Goal: Check status: Check status

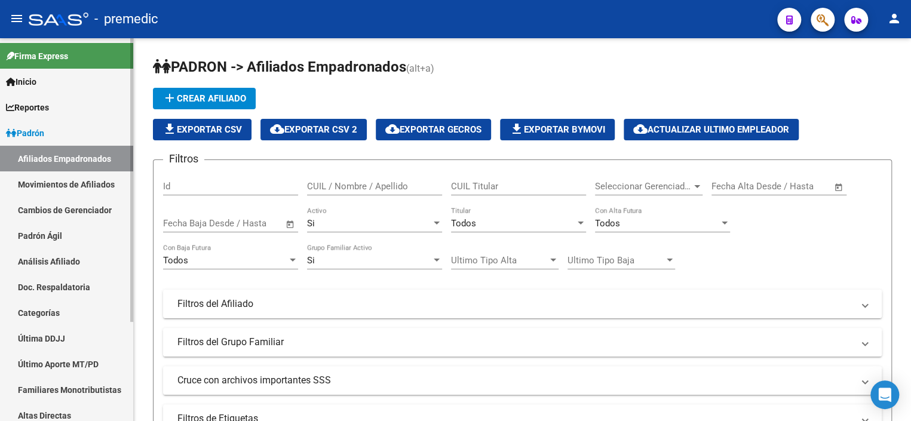
click at [53, 238] on link "Padrón Ágil" at bounding box center [66, 236] width 133 height 26
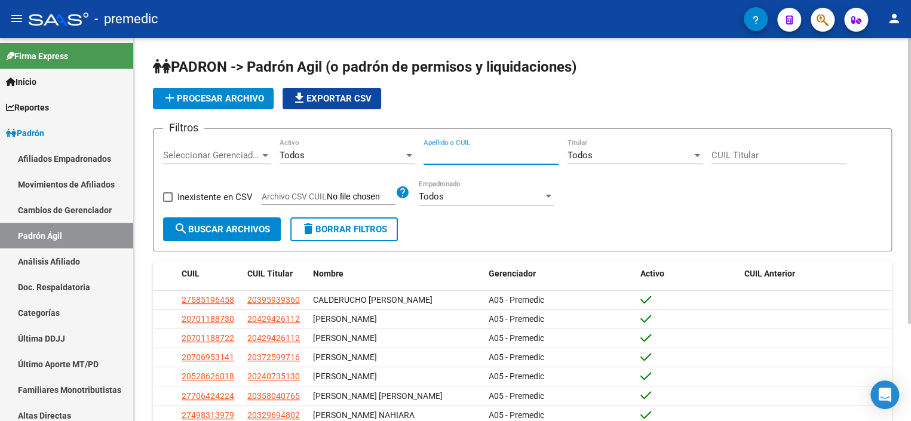
click at [524, 156] on input "Apellido o CUIL" at bounding box center [490, 155] width 135 height 11
paste input "32243963"
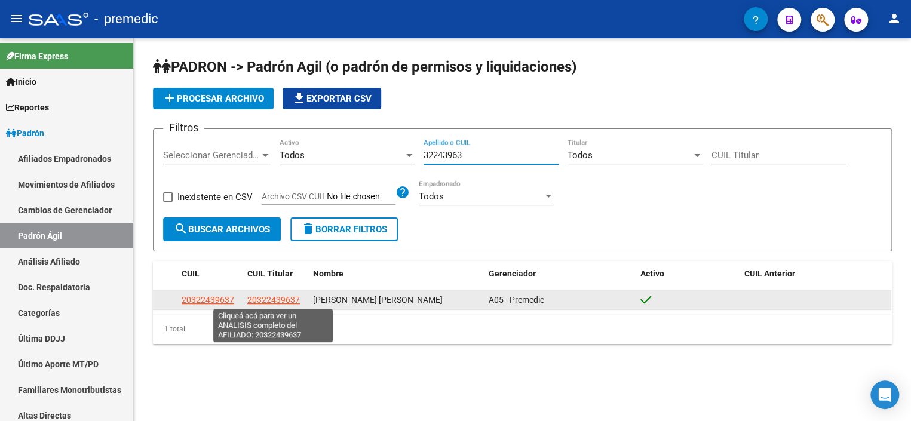
type input "32243963"
click at [260, 295] on span "20322439637" at bounding box center [273, 300] width 53 height 10
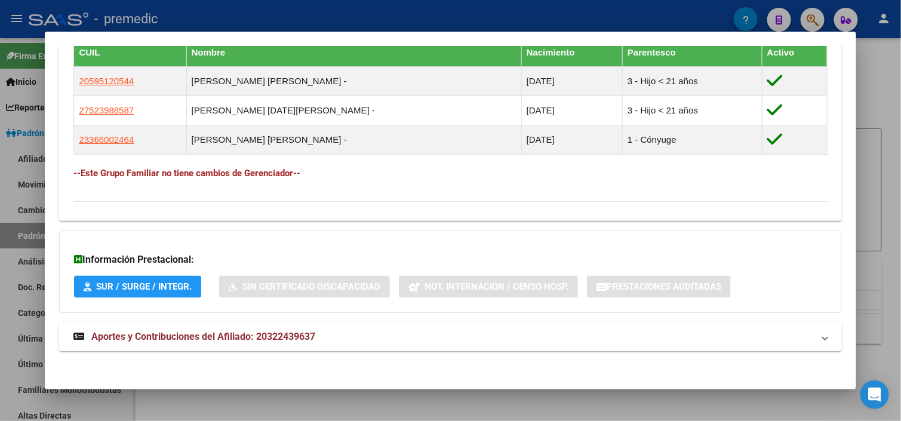
click at [189, 334] on span "Aportes y Contribuciones del Afiliado: 20322439637" at bounding box center [203, 336] width 224 height 11
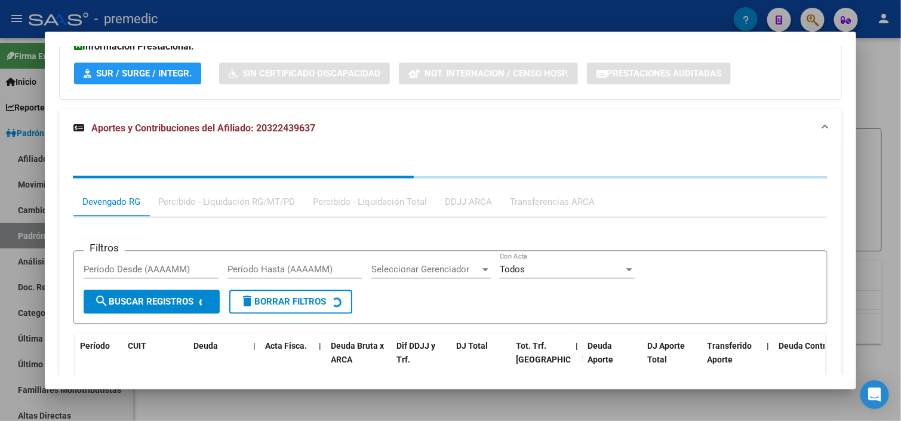
scroll to position [938, 0]
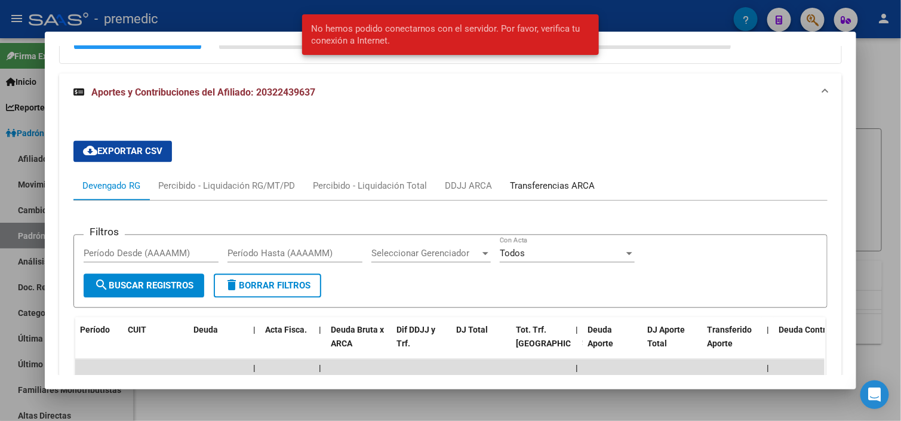
click at [513, 180] on div "Transferencias ARCA" at bounding box center [552, 185] width 85 height 13
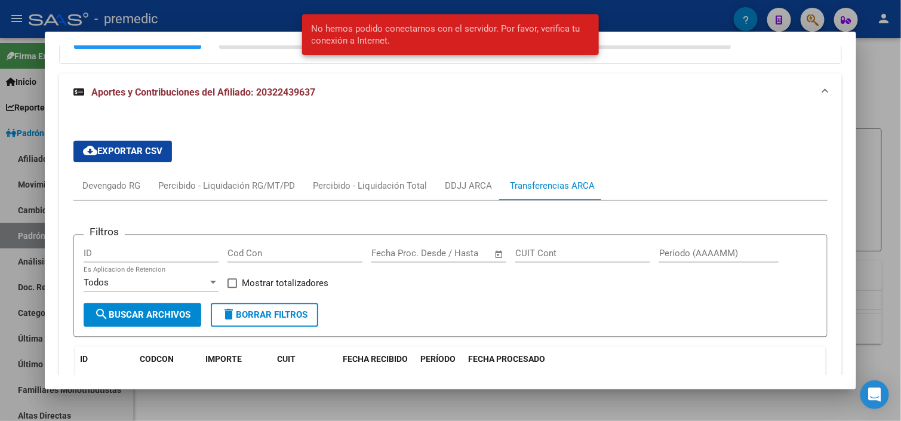
scroll to position [1177, 0]
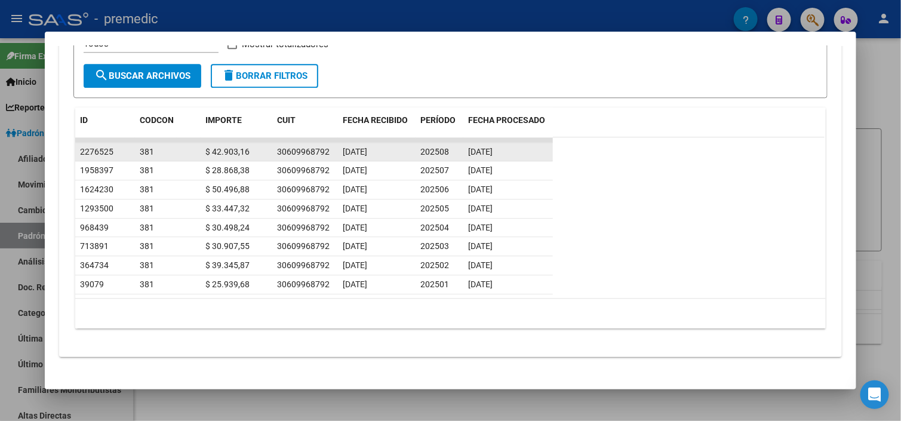
click at [90, 148] on span "2276525" at bounding box center [96, 152] width 33 height 10
click at [262, 150] on div "$ 42.903,16" at bounding box center [236, 152] width 62 height 14
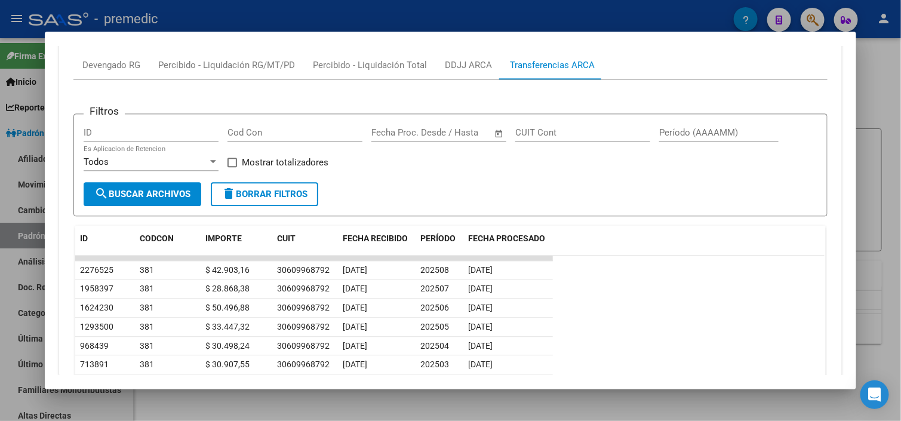
scroll to position [1058, 0]
click at [357, 238] on span "FECHA RECIBIDO" at bounding box center [375, 240] width 65 height 10
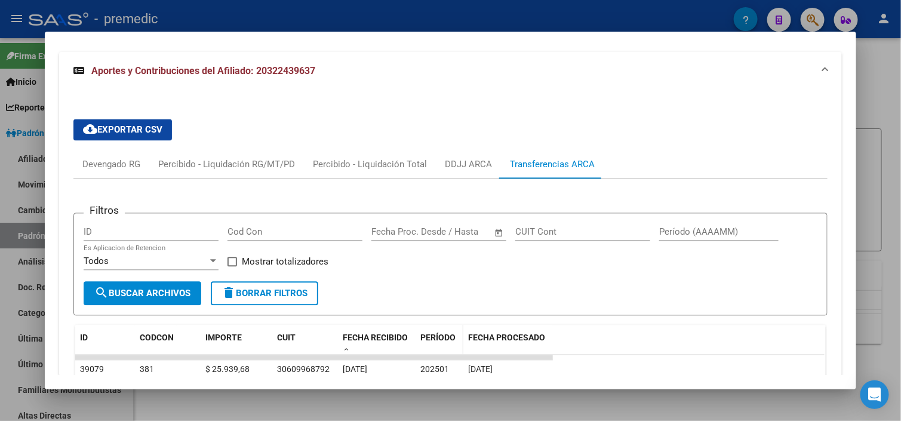
scroll to position [938, 0]
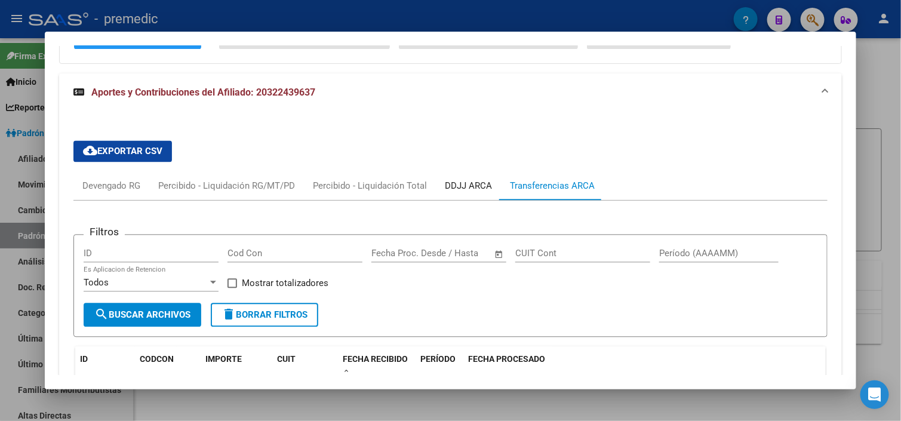
click at [454, 180] on div "DDJJ ARCA" at bounding box center [468, 185] width 47 height 13
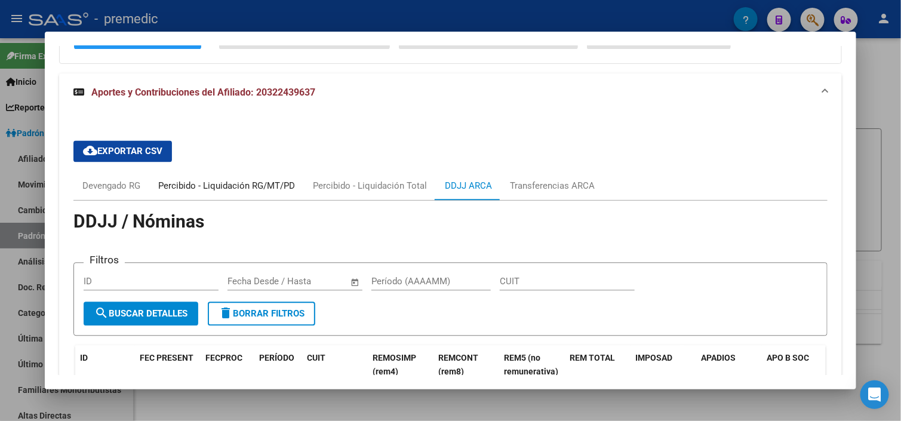
click at [275, 191] on div "Percibido - Liquidación RG/MT/PD" at bounding box center [226, 185] width 155 height 29
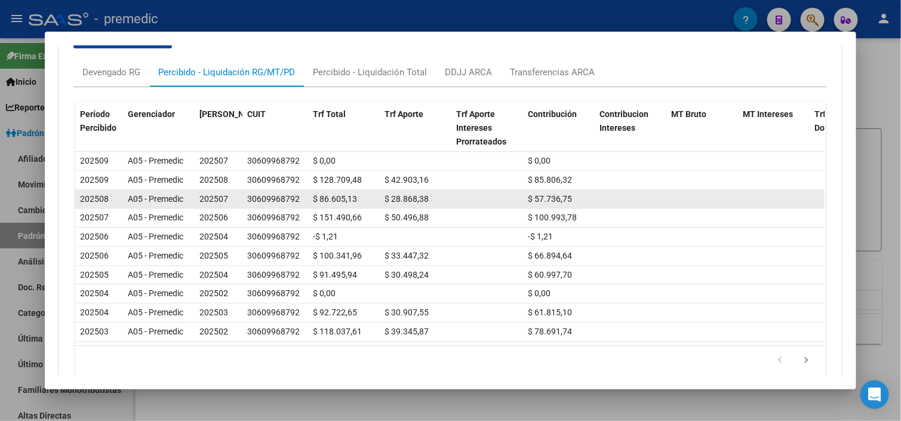
scroll to position [1058, 0]
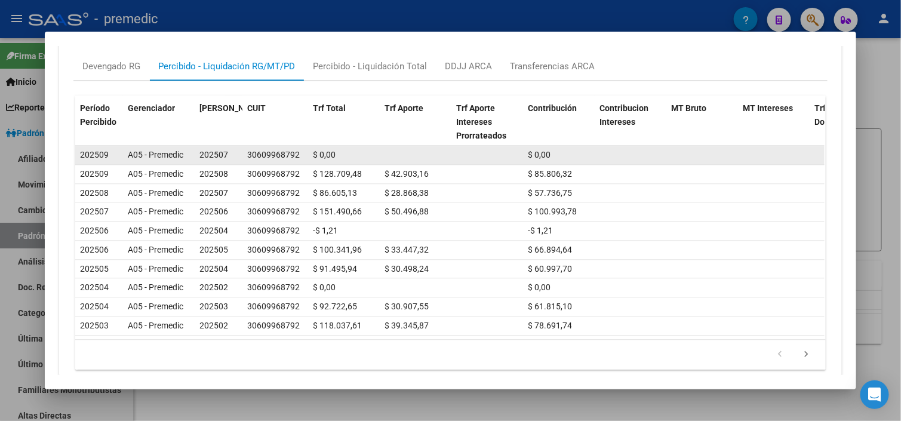
drag, startPoint x: 315, startPoint y: 151, endPoint x: 359, endPoint y: 152, distance: 44.2
click at [359, 152] on div "$ 0,00" at bounding box center [344, 155] width 62 height 14
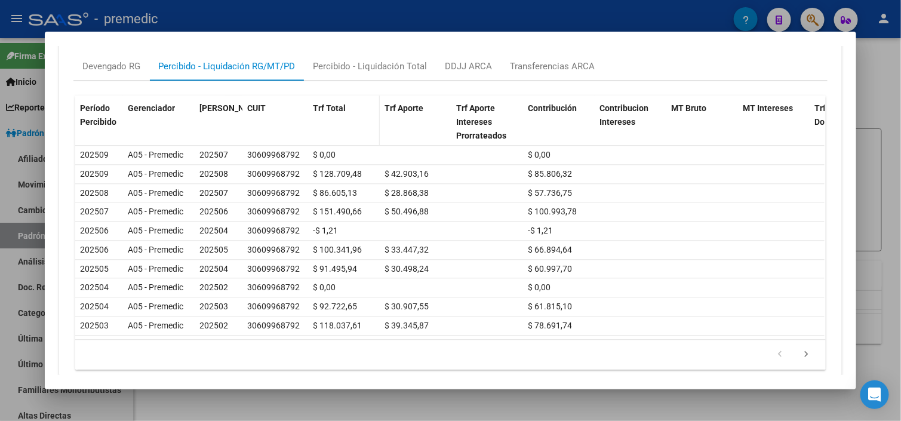
click at [368, 131] on datatable-header-cell "Trf Total" at bounding box center [344, 122] width 72 height 53
